Goal: Transaction & Acquisition: Purchase product/service

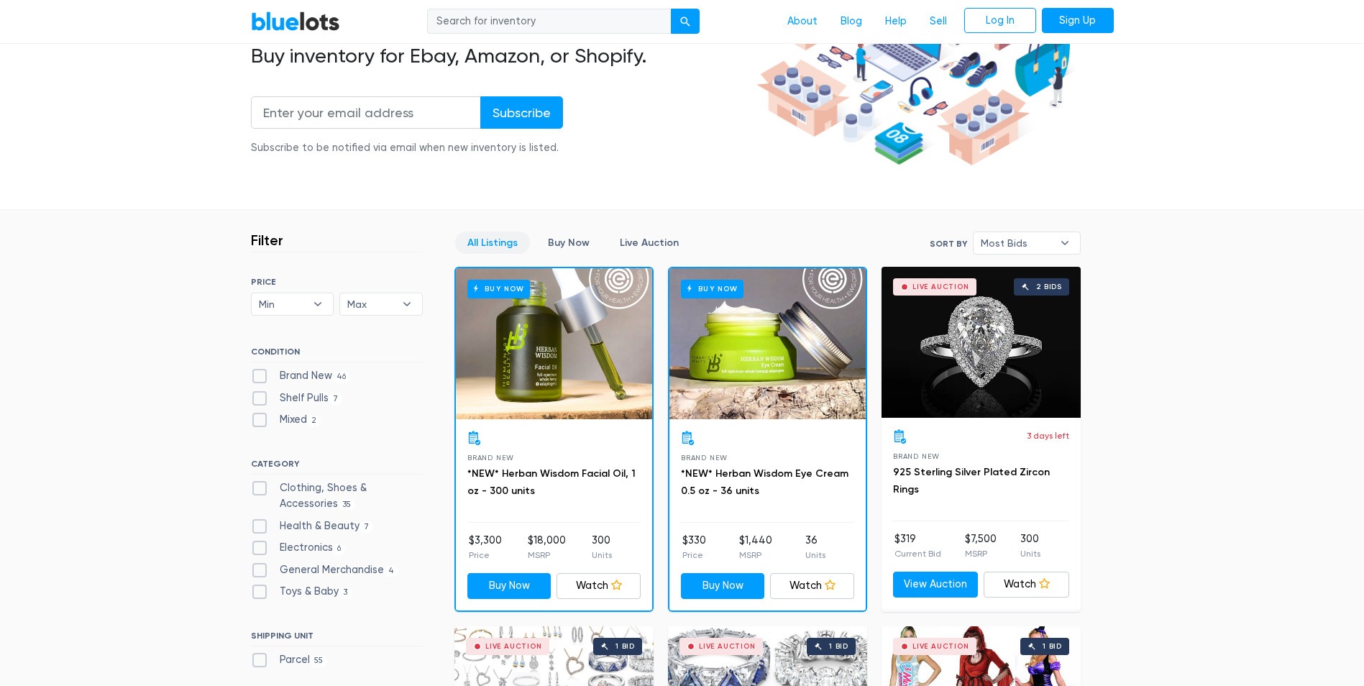
scroll to position [216, 0]
click at [566, 247] on link "Buy Now" at bounding box center [569, 242] width 66 height 22
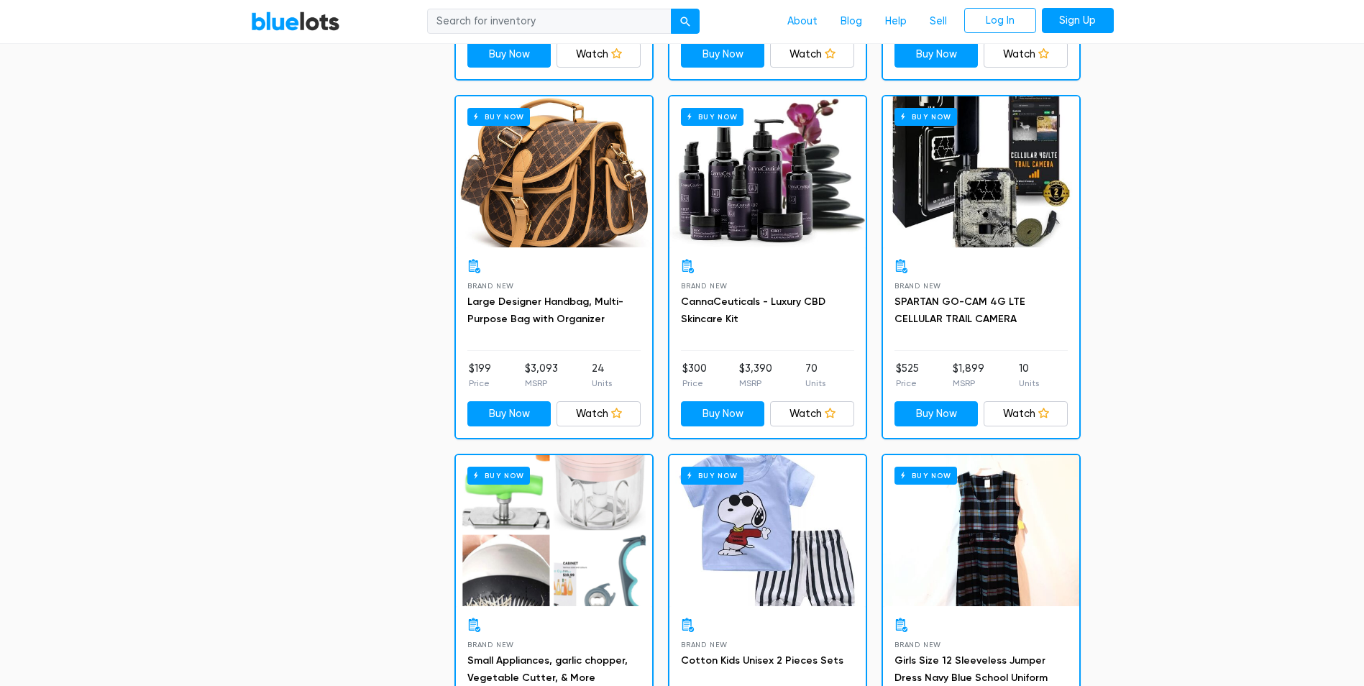
scroll to position [1465, 0]
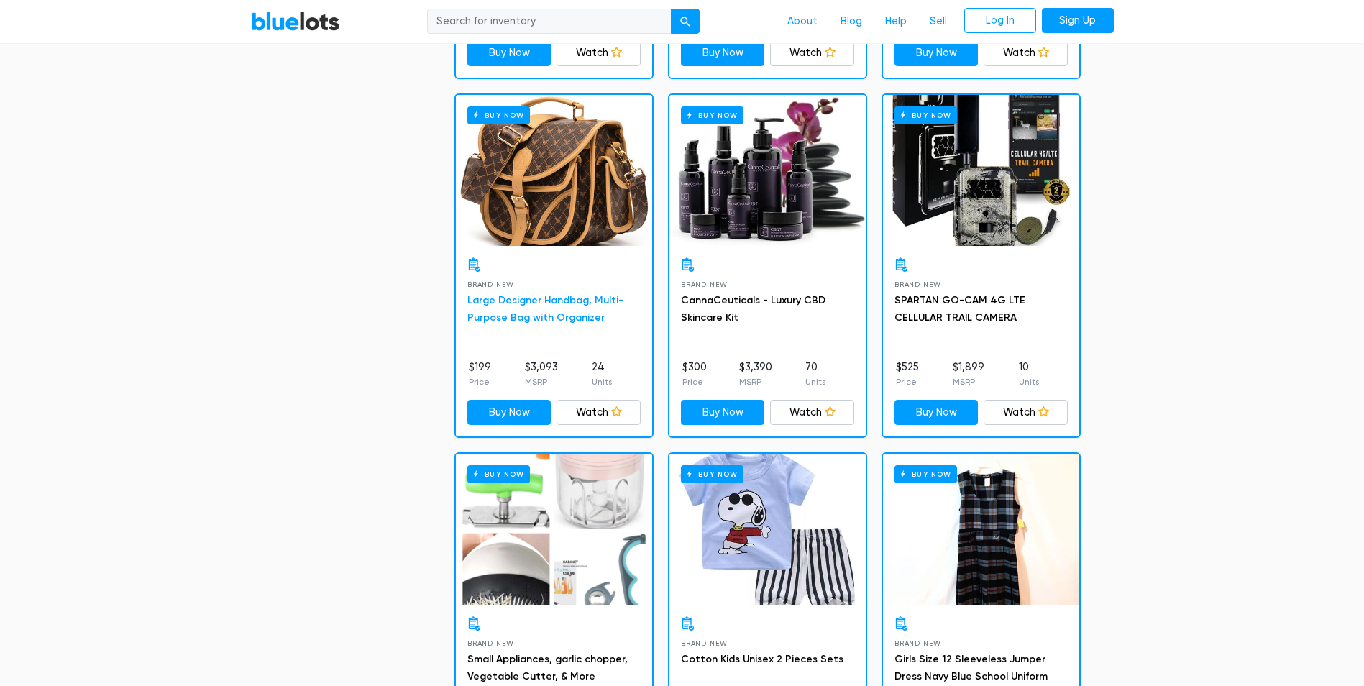
click at [563, 312] on link "Large Designer Handbag, Multi-Purpose Bag with Organizer" at bounding box center [545, 308] width 156 height 29
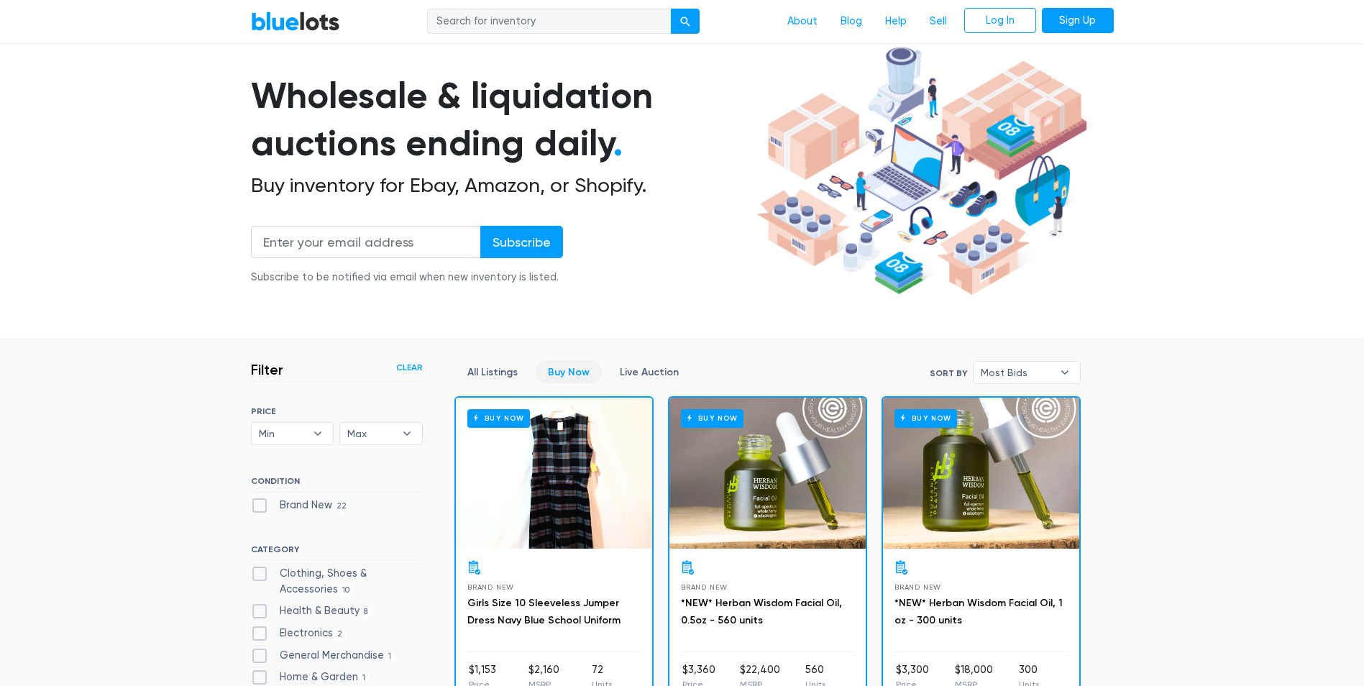
scroll to position [216, 0]
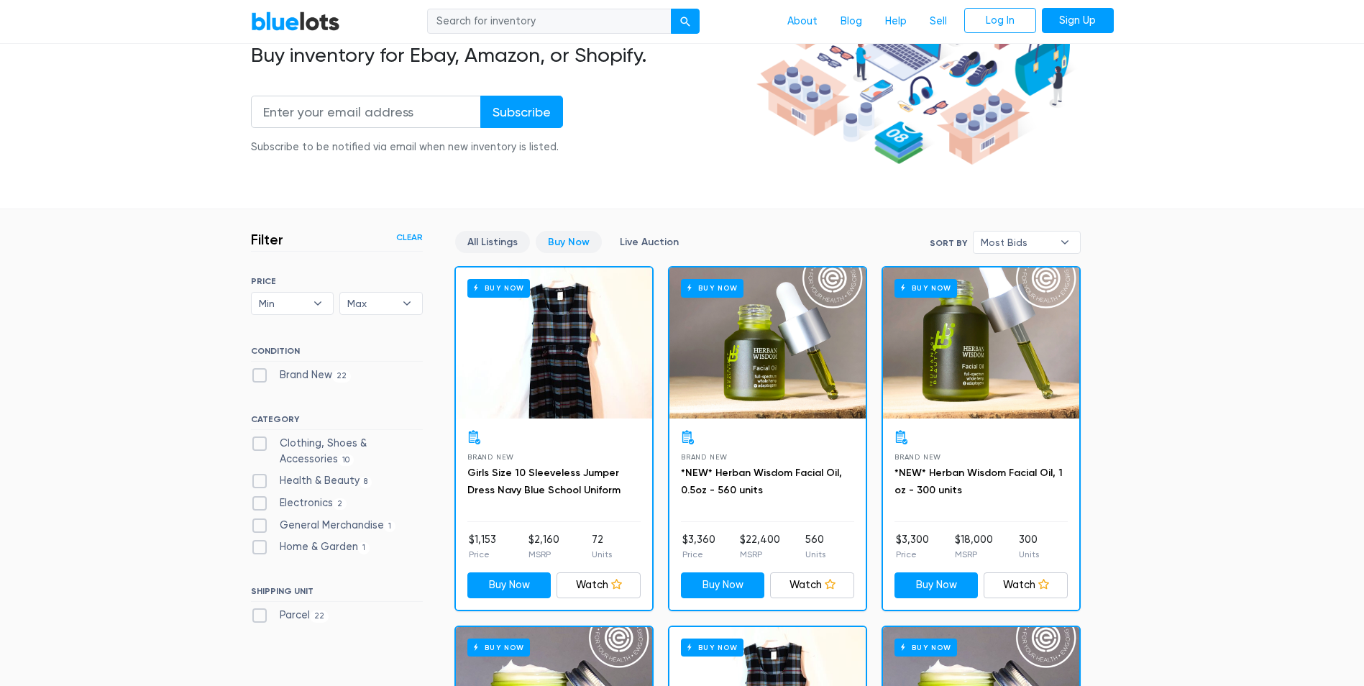
click at [467, 238] on link "All Listings" at bounding box center [492, 242] width 75 height 22
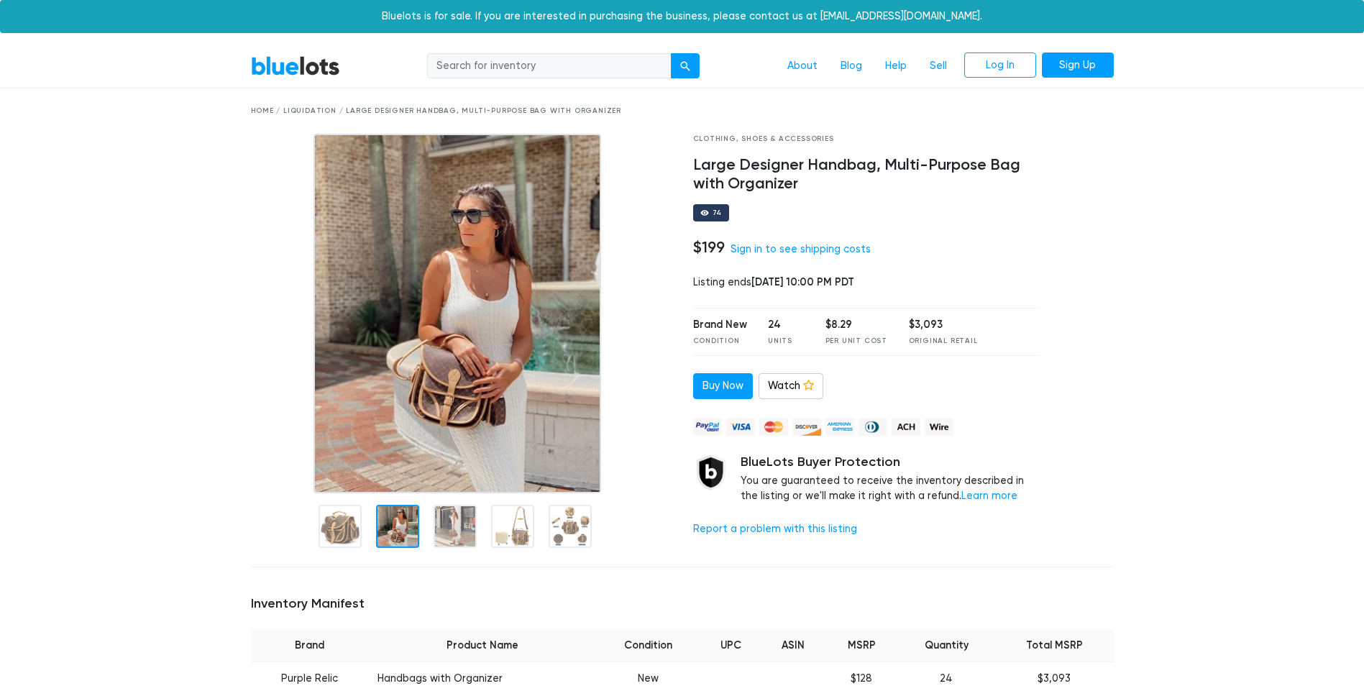
click at [401, 520] on div at bounding box center [397, 526] width 43 height 43
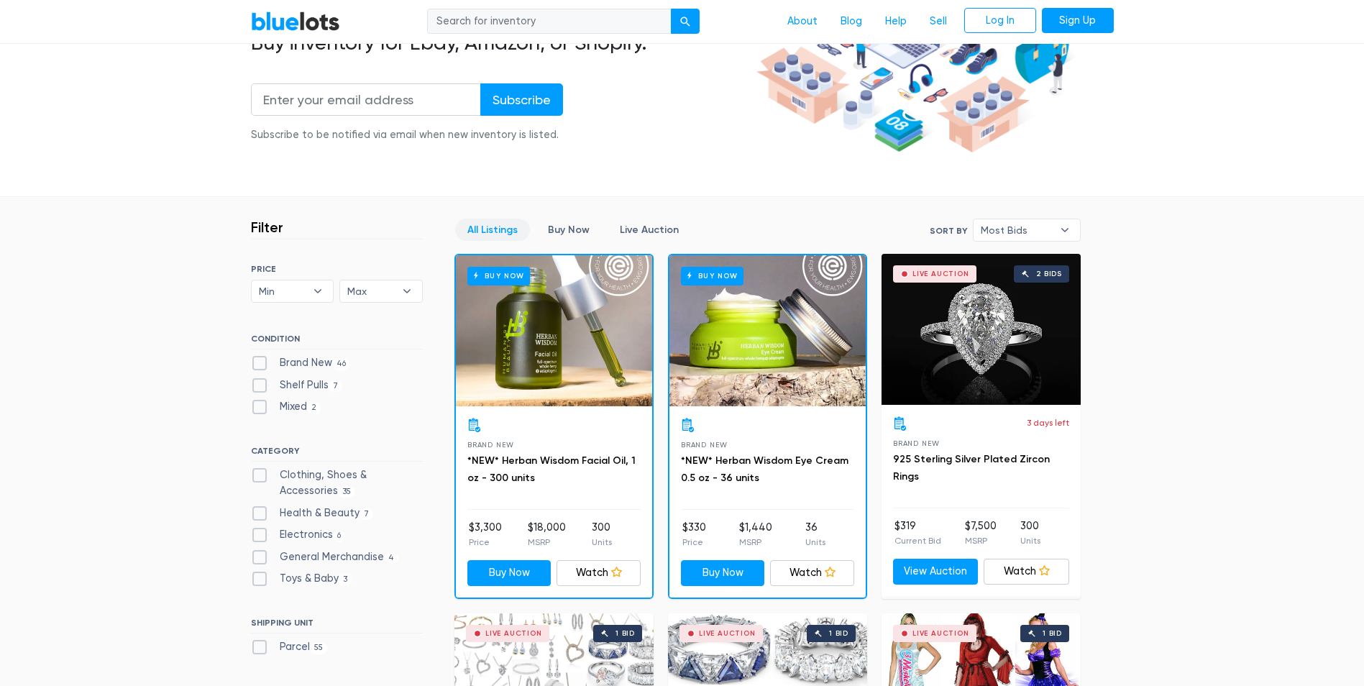
scroll to position [243, 0]
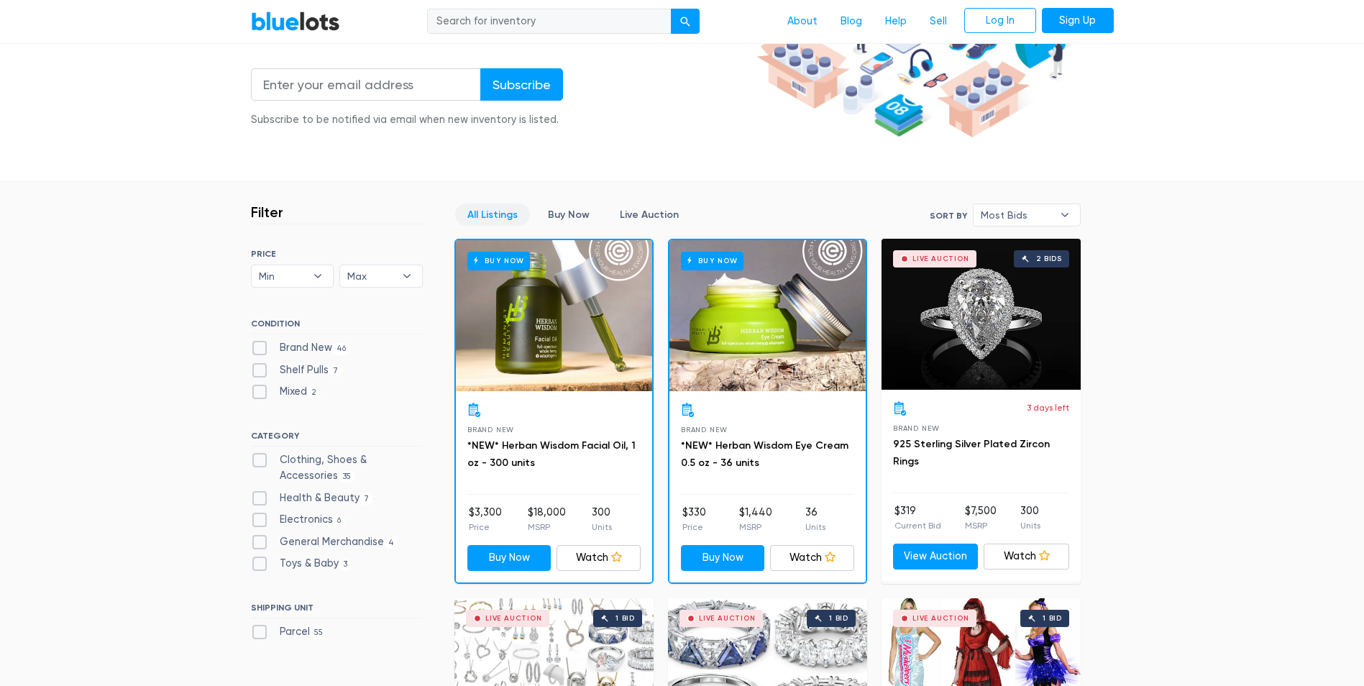
click at [304, 523] on label "Electronics 6" at bounding box center [298, 520] width 95 height 16
click at [260, 521] on input "Electronics 6" at bounding box center [255, 516] width 9 height 9
checkbox input "true"
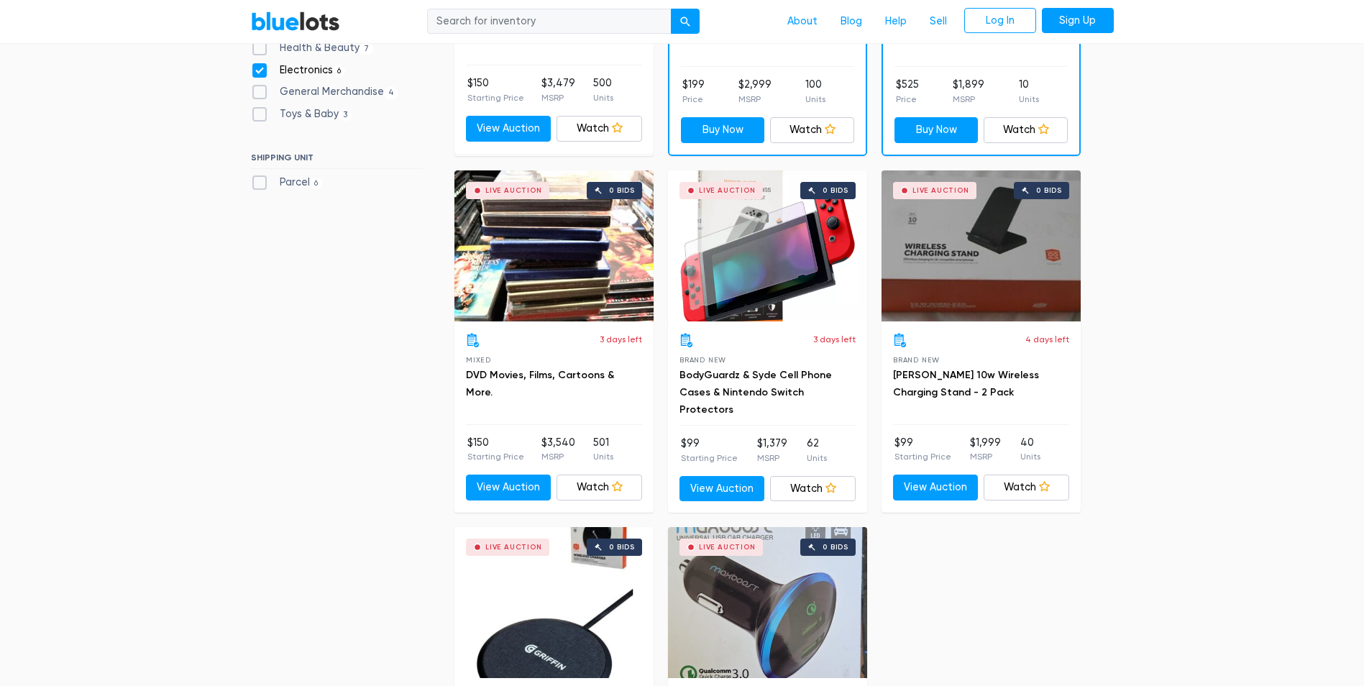
scroll to position [387, 0]
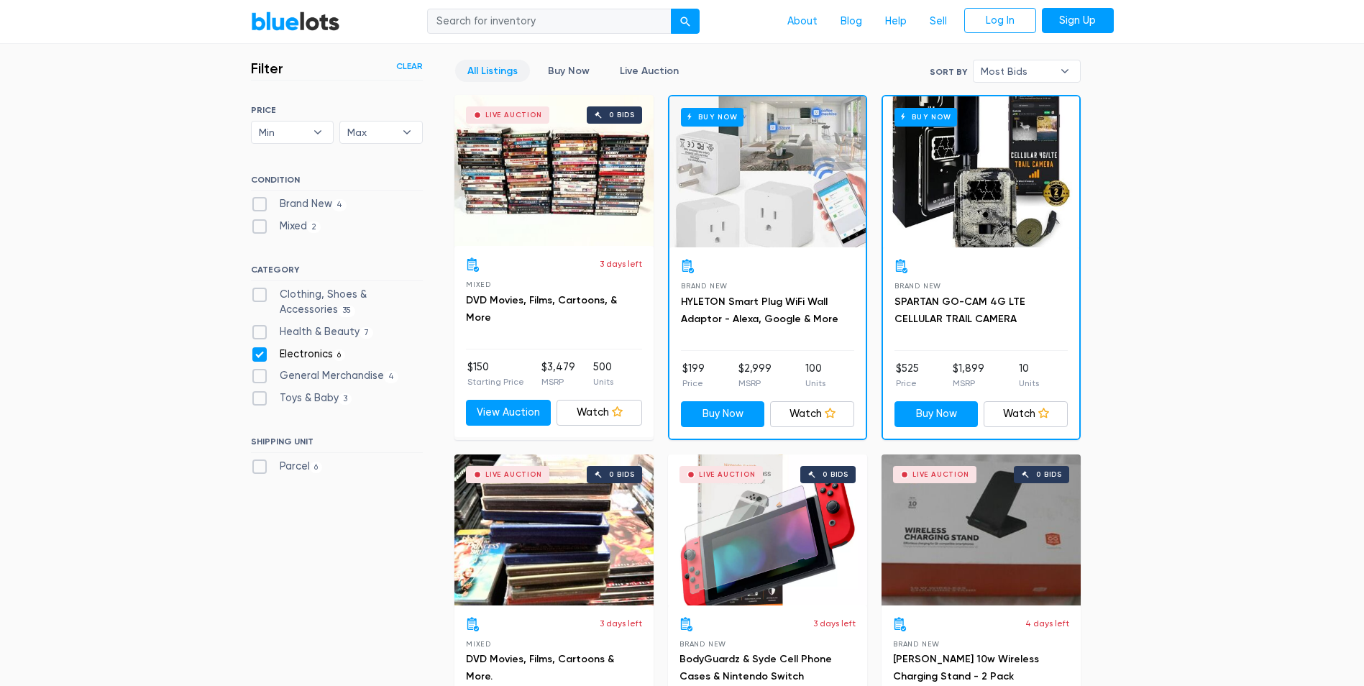
click at [264, 353] on label "Electronics 6" at bounding box center [298, 355] width 95 height 16
click at [260, 353] on input "Electronics 6" at bounding box center [255, 351] width 9 height 9
checkbox input "false"
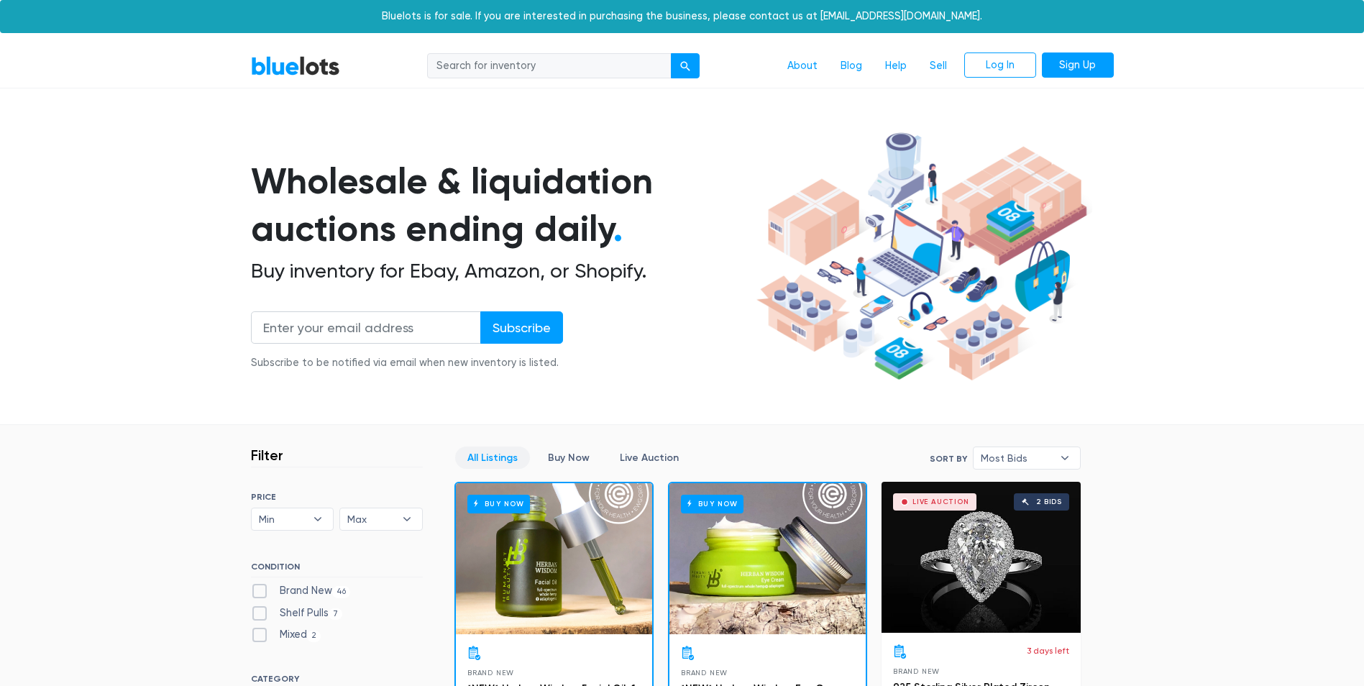
scroll to position [387, 0]
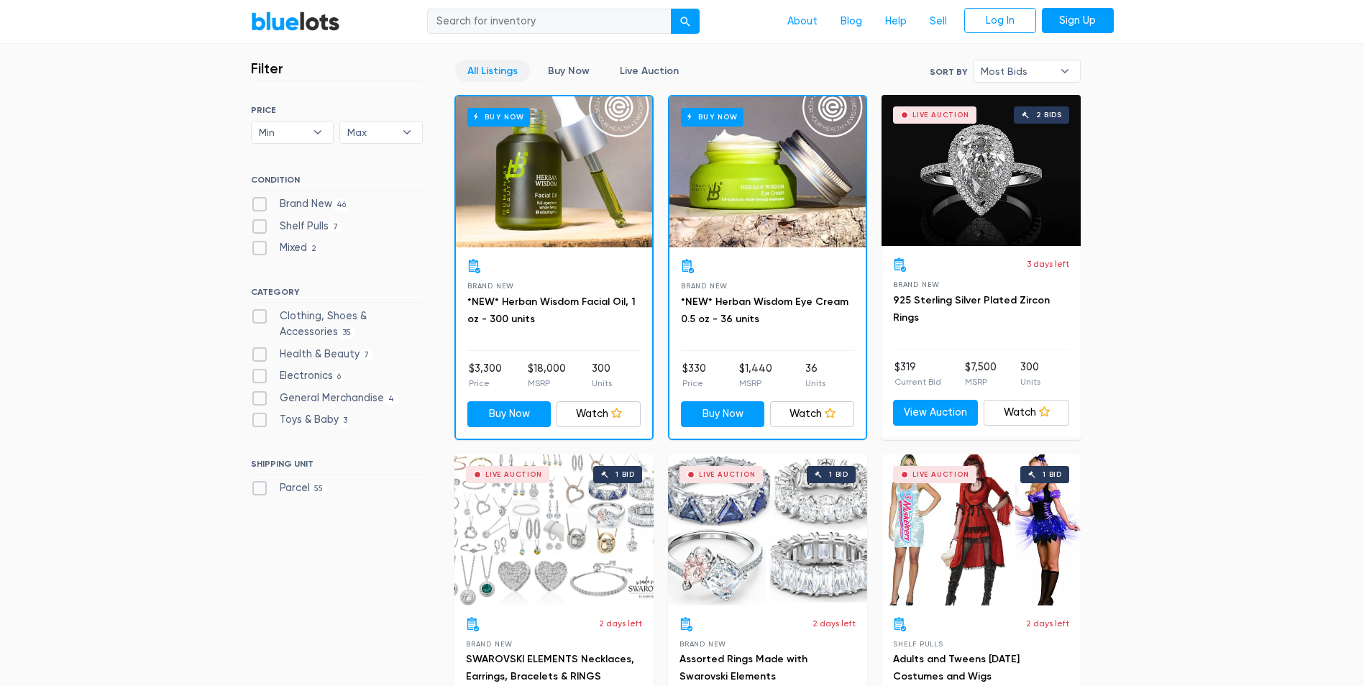
click at [267, 398] on label "General Merchandise 4" at bounding box center [325, 398] width 148 height 16
click at [260, 398] on Merchandise"] "General Merchandise 4" at bounding box center [255, 394] width 9 height 9
checkbox Merchandise"] "true"
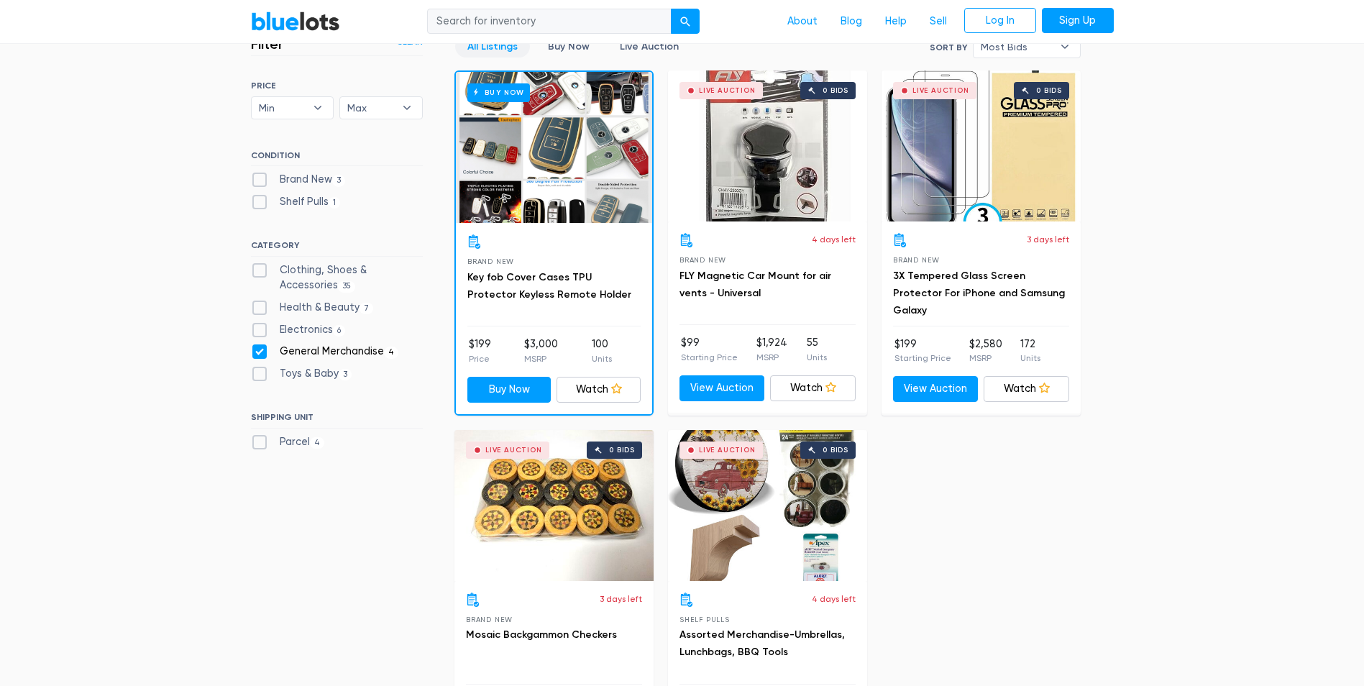
scroll to position [387, 0]
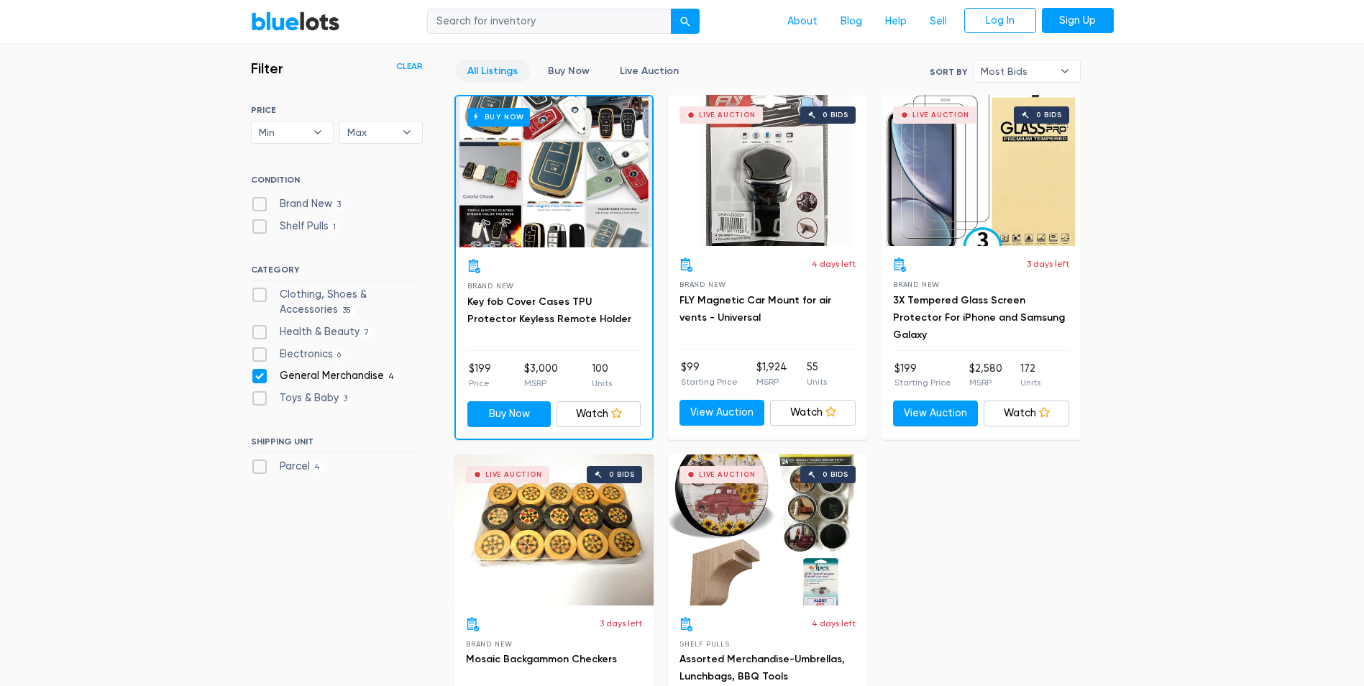
click at [267, 380] on label "General Merchandise 4" at bounding box center [325, 376] width 148 height 16
click at [260, 378] on Merchandise"] "General Merchandise 4" at bounding box center [255, 372] width 9 height 9
checkbox Merchandise"] "false"
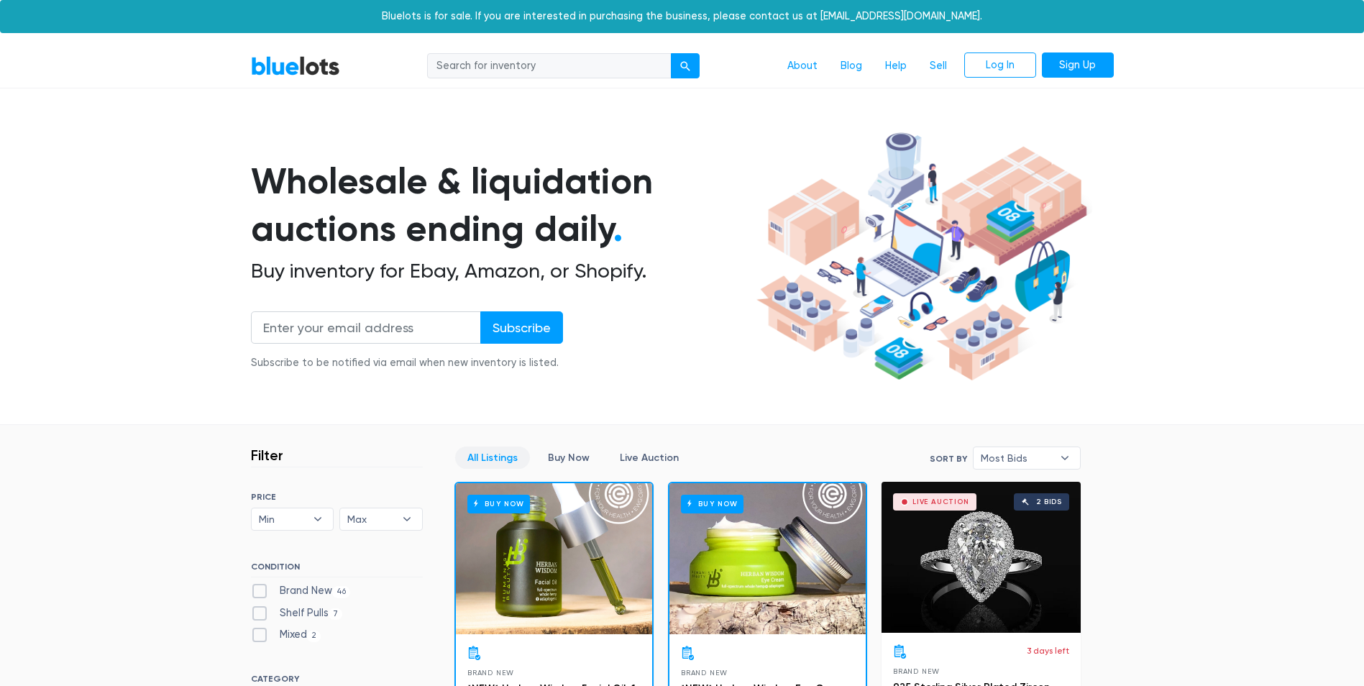
scroll to position [387, 0]
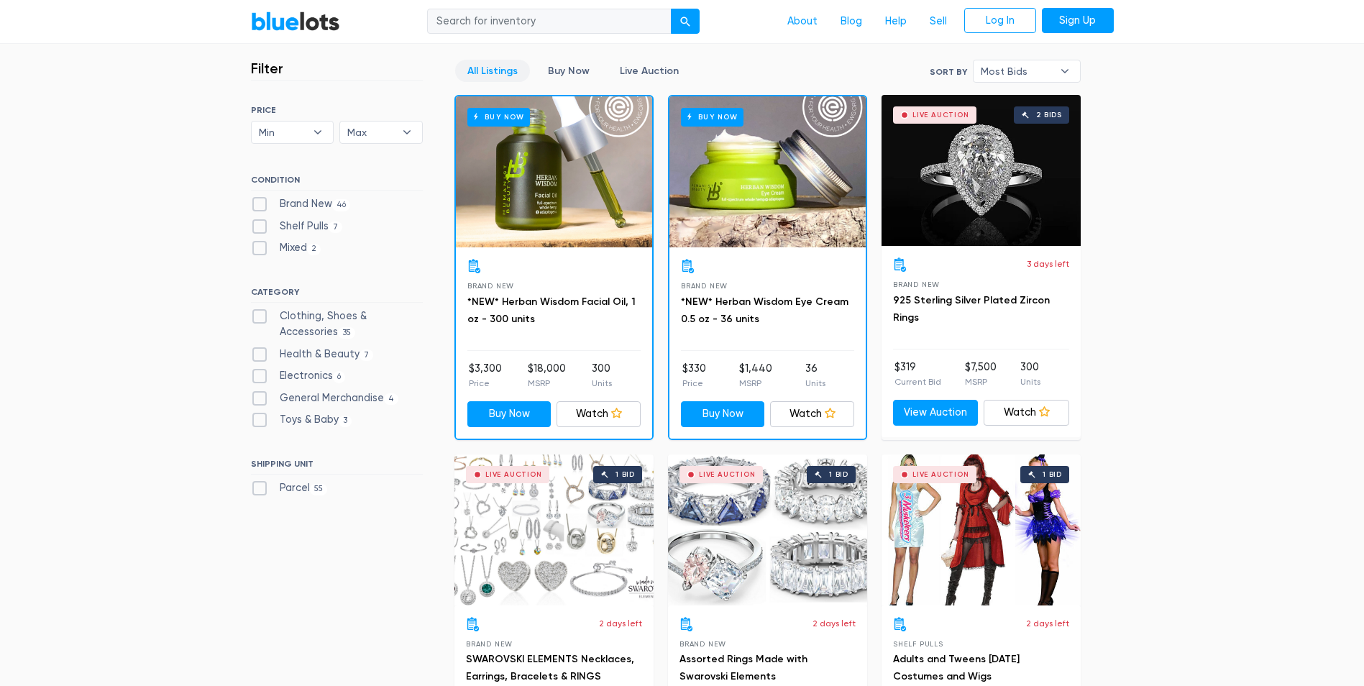
click at [288, 486] on label "Parcel 55" at bounding box center [289, 488] width 77 height 16
click at [260, 486] on input "Parcel 55" at bounding box center [255, 484] width 9 height 9
checkbox input "true"
click at [251, 490] on label "Parcel 55" at bounding box center [289, 488] width 77 height 16
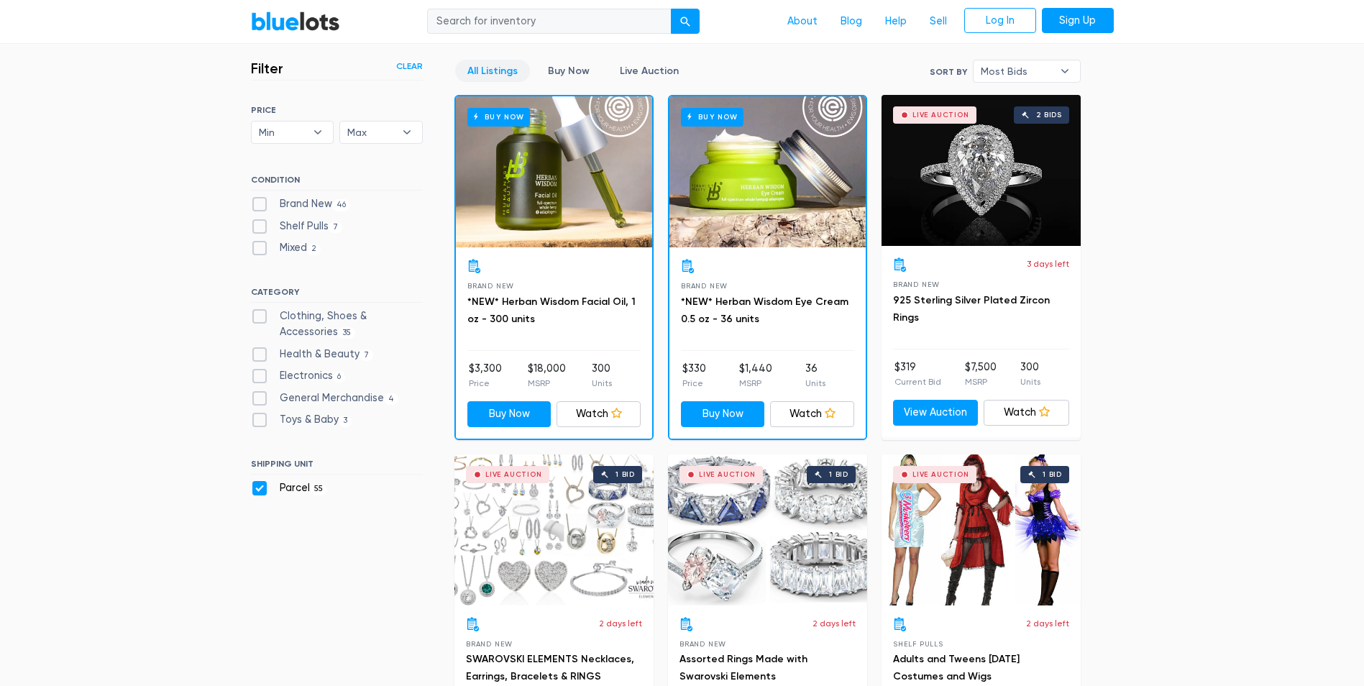
click at [251, 490] on input "Parcel 55" at bounding box center [255, 484] width 9 height 9
checkbox input "false"
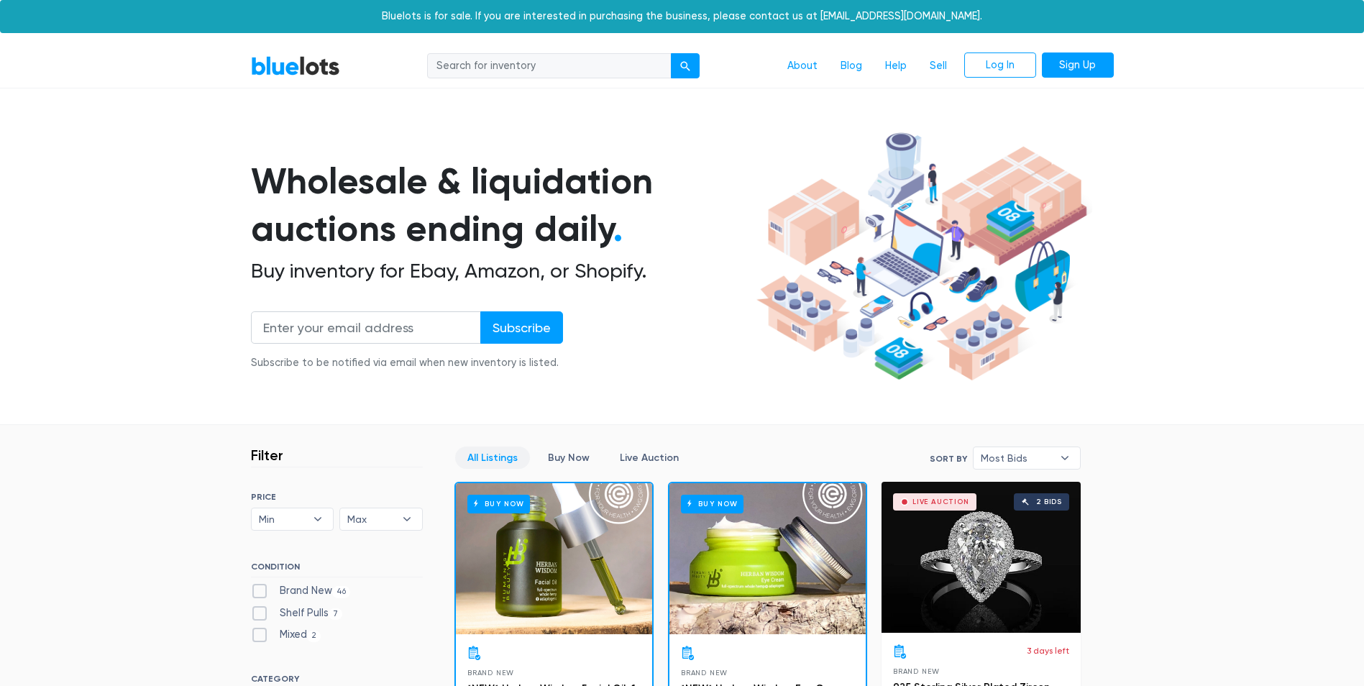
scroll to position [387, 0]
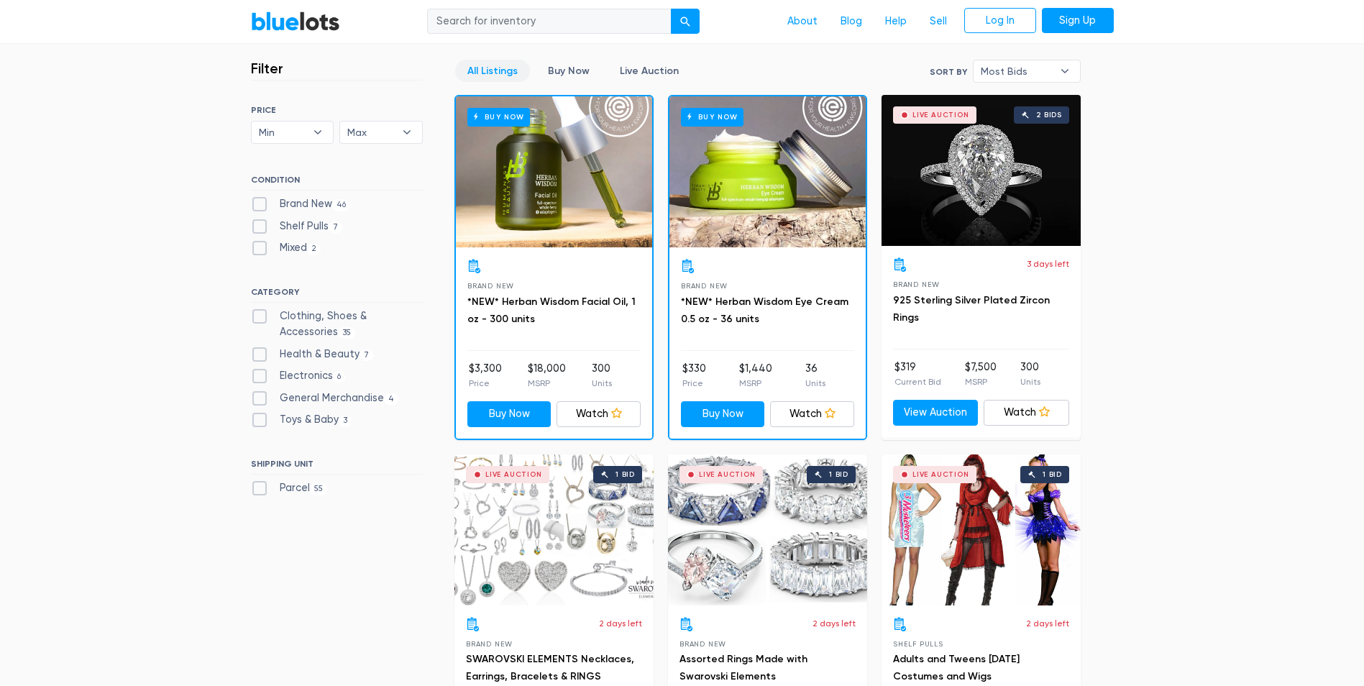
click at [263, 359] on label "Health & Beauty 7" at bounding box center [312, 355] width 123 height 16
click at [260, 356] on Beauty"] "Health & Beauty 7" at bounding box center [255, 351] width 9 height 9
checkbox Beauty"] "true"
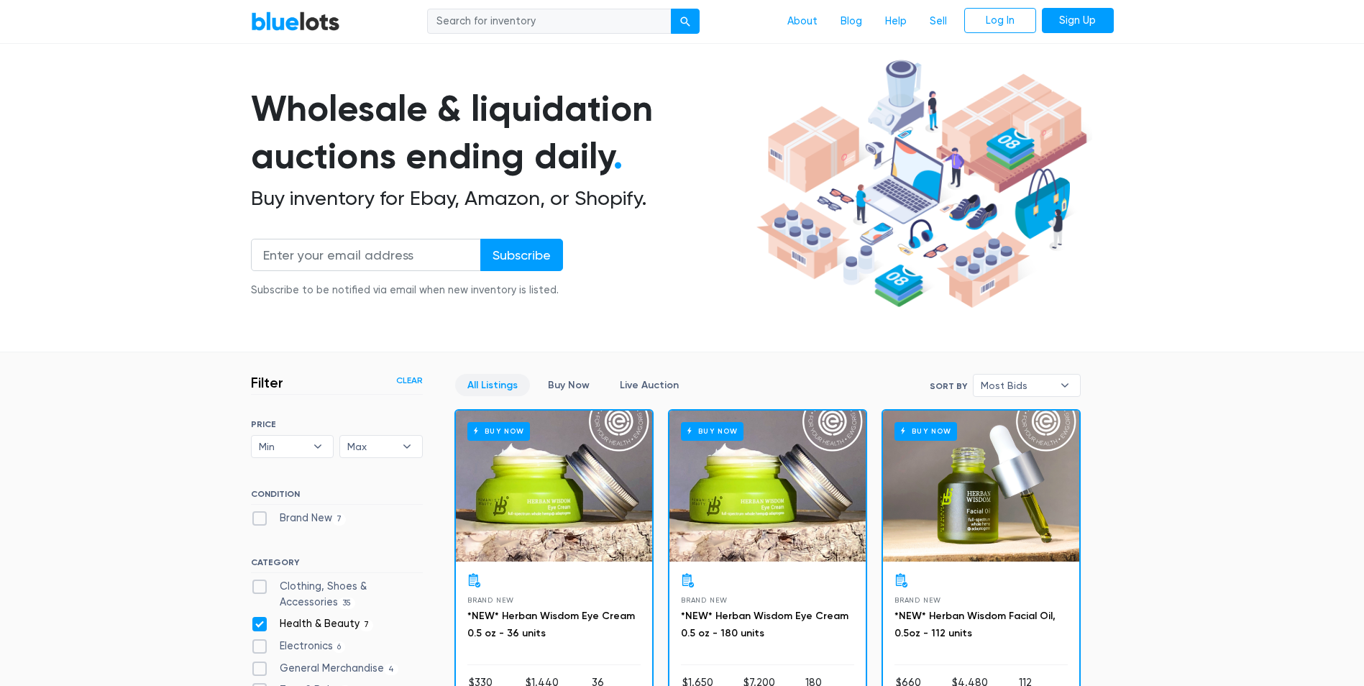
scroll to position [99, 0]
